Goal: Check status

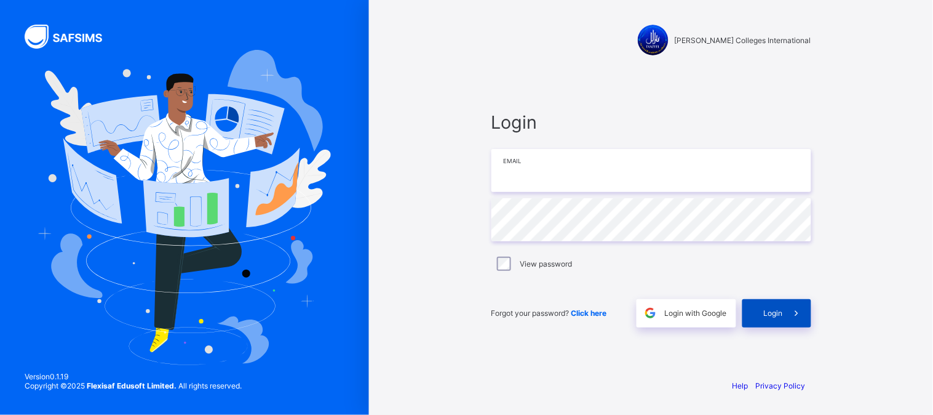
type input "**********"
click at [777, 327] on div "Login" at bounding box center [776, 313] width 69 height 28
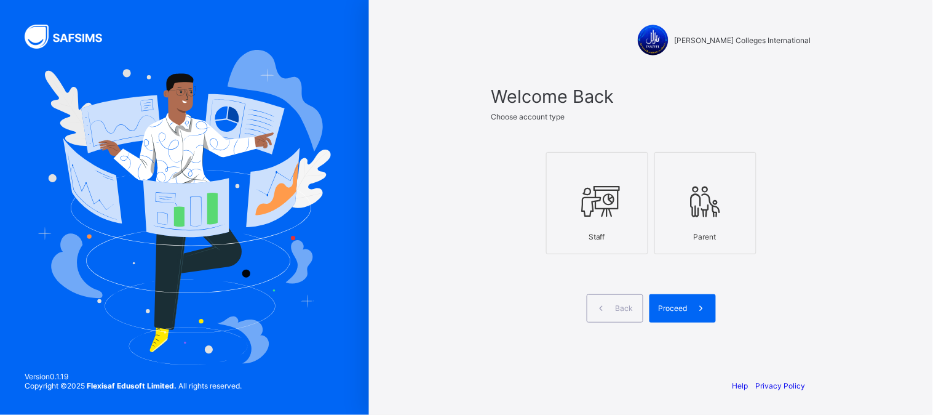
click at [597, 226] on div "Staff" at bounding box center [597, 237] width 89 height 22
click at [674, 303] on span "Proceed" at bounding box center [673, 307] width 29 height 9
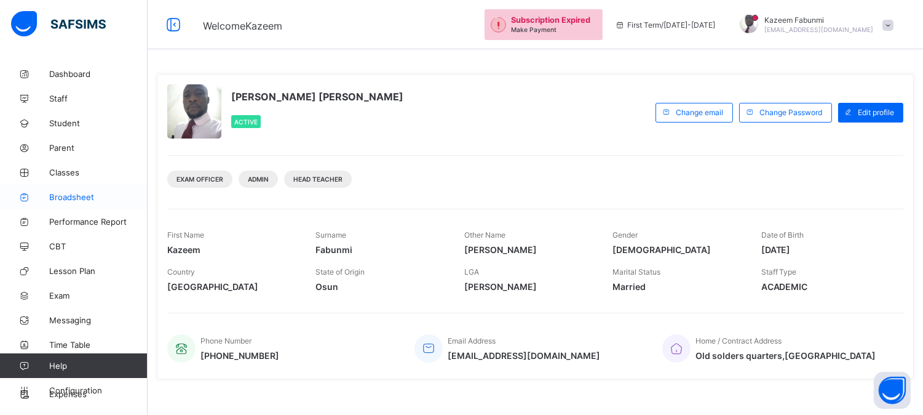
click at [74, 194] on span "Broadsheet" at bounding box center [98, 197] width 98 height 10
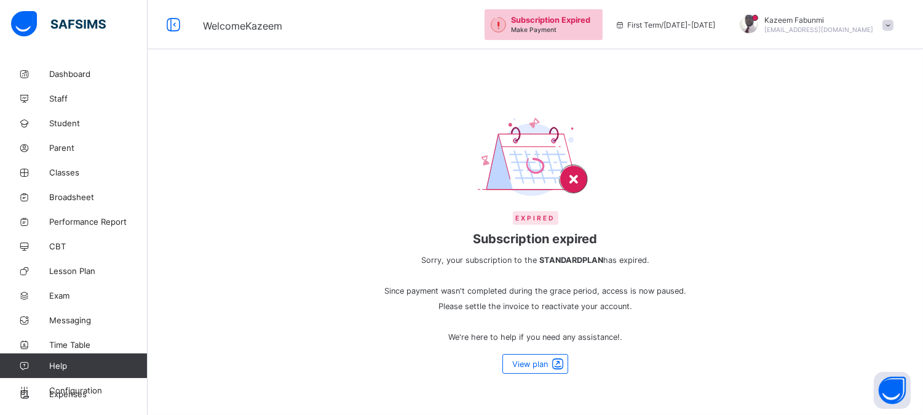
click at [587, 17] on span "Subscription Expired" at bounding box center [550, 19] width 79 height 9
click at [69, 174] on span "Classes" at bounding box center [98, 172] width 98 height 10
